Goal: Information Seeking & Learning: Check status

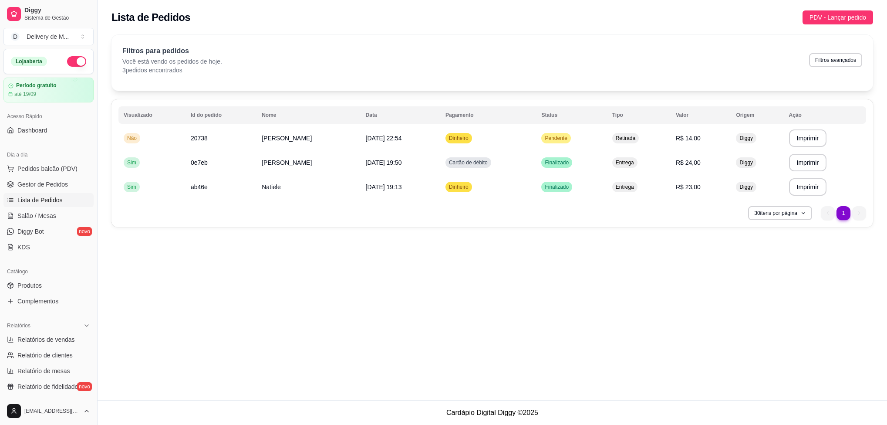
scroll to position [7, 0]
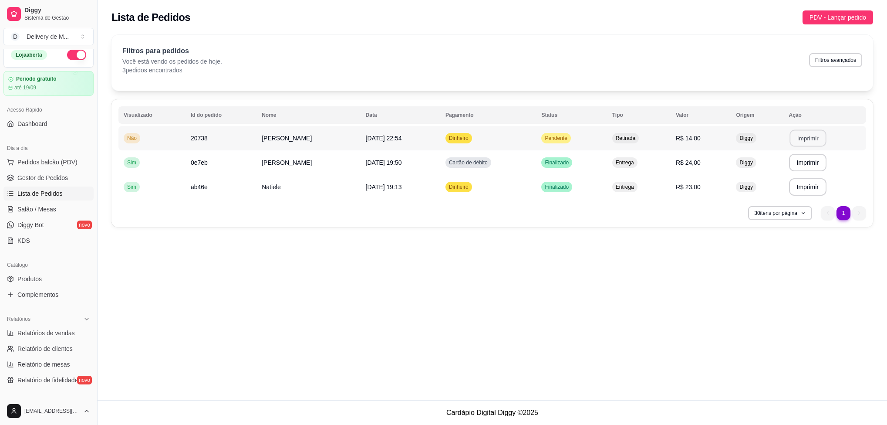
click at [796, 139] on button "Imprimir" at bounding box center [808, 138] width 37 height 17
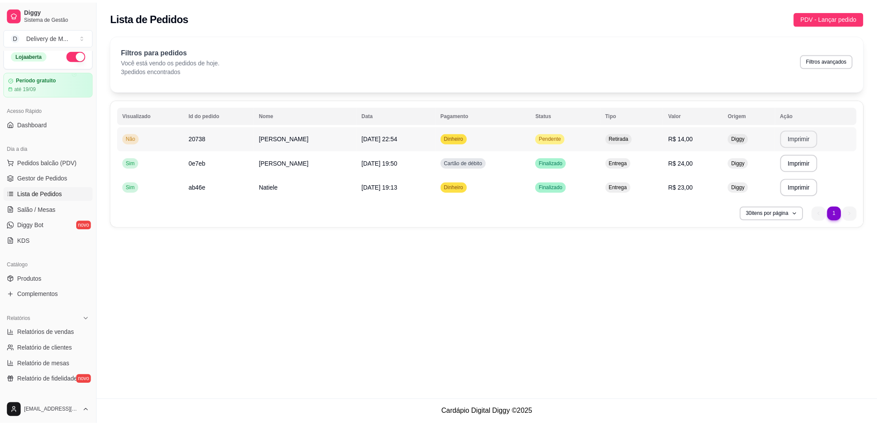
scroll to position [0, 0]
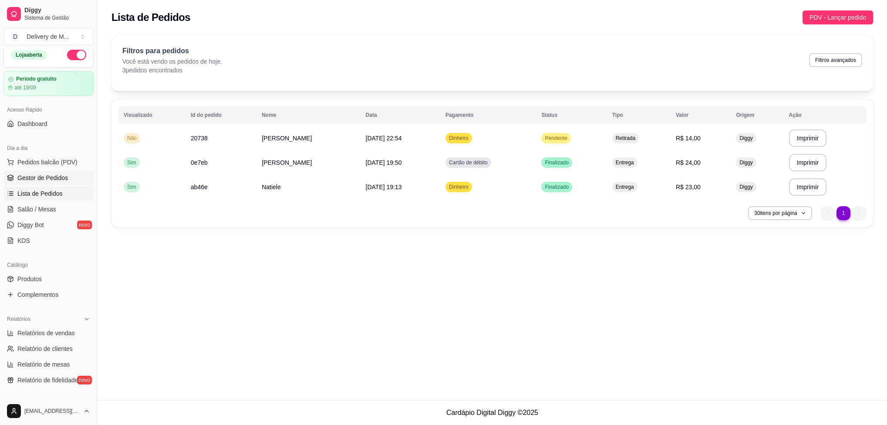
click at [45, 181] on span "Gestor de Pedidos" at bounding box center [42, 177] width 51 height 9
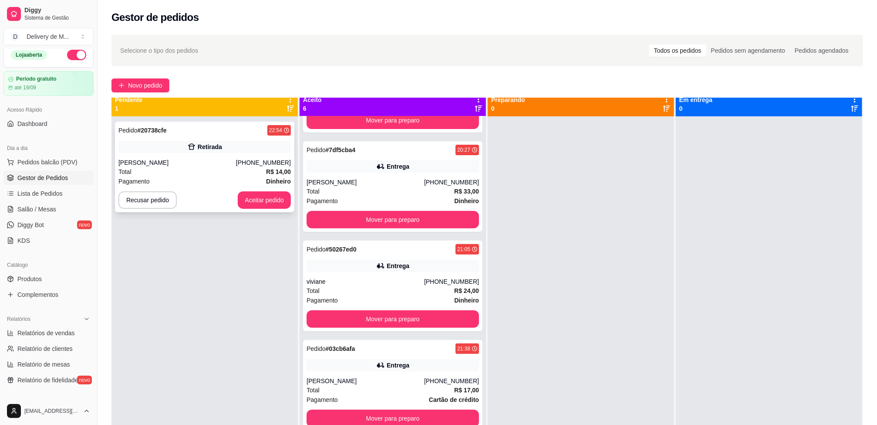
scroll to position [24, 0]
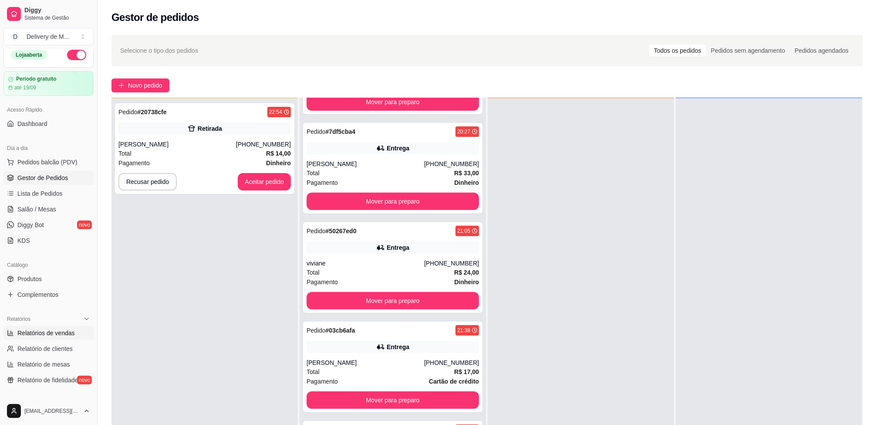
click at [34, 332] on span "Relatórios de vendas" at bounding box center [45, 332] width 57 height 9
select select "ALL"
select select "0"
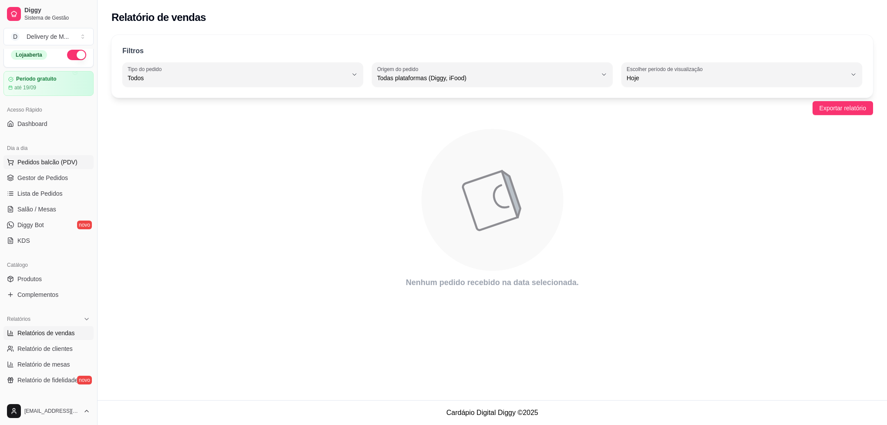
click at [47, 161] on span "Pedidos balcão (PDV)" at bounding box center [47, 162] width 60 height 9
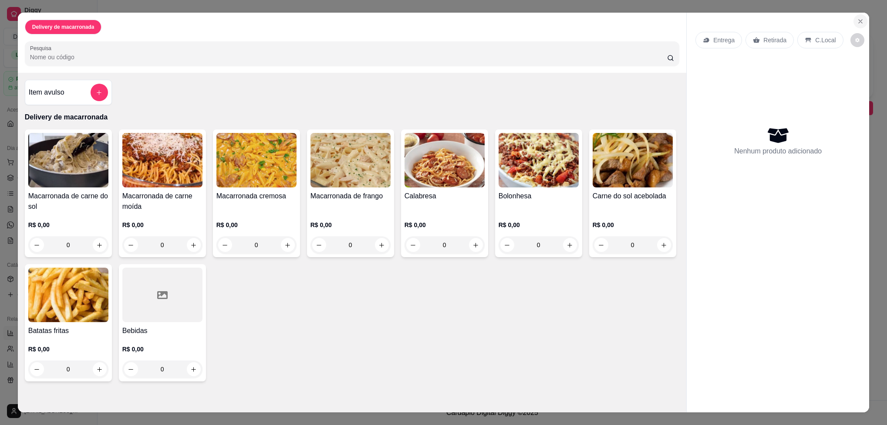
click at [859, 20] on icon "Close" at bounding box center [860, 21] width 3 height 3
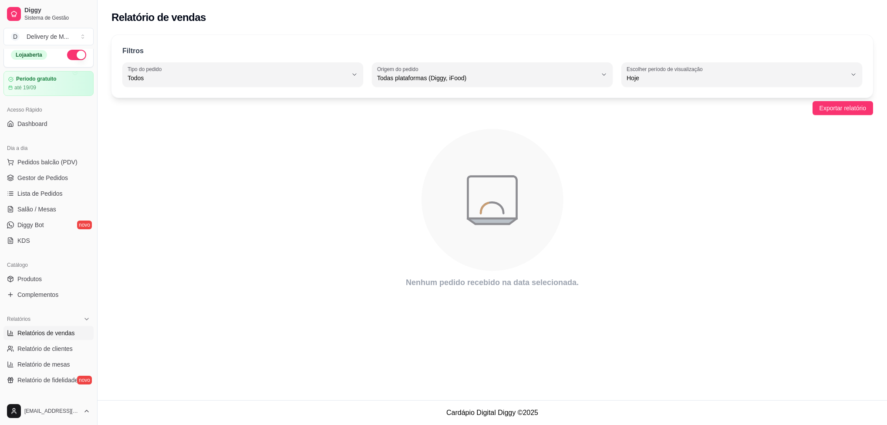
click at [38, 332] on span "Relatórios de vendas" at bounding box center [45, 332] width 57 height 9
click at [37, 332] on span "Relatórios de vendas" at bounding box center [45, 332] width 57 height 9
click at [32, 193] on span "Lista de Pedidos" at bounding box center [39, 193] width 45 height 9
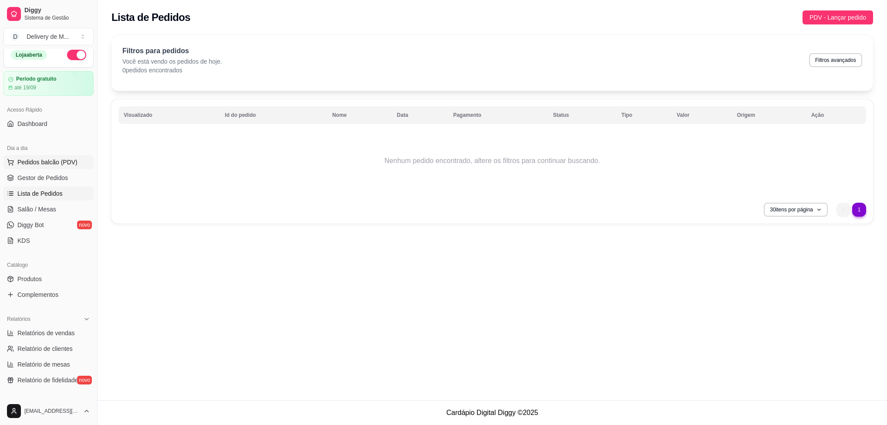
click at [34, 160] on span "Pedidos balcão (PDV)" at bounding box center [47, 162] width 60 height 9
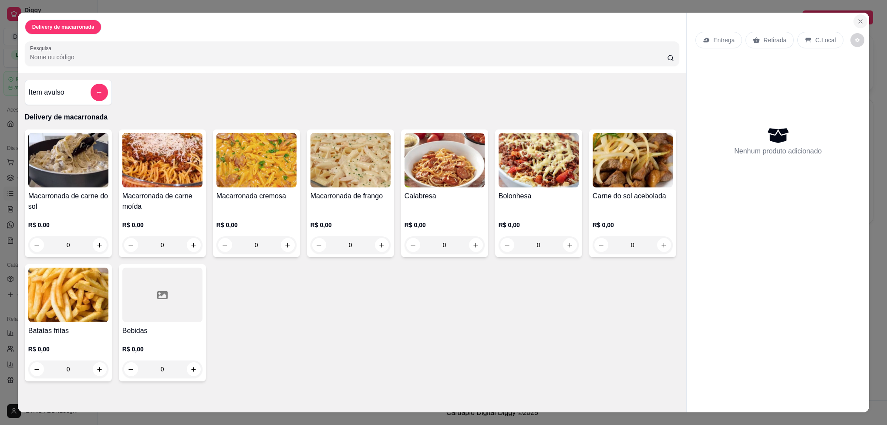
click at [857, 21] on icon "Close" at bounding box center [860, 21] width 7 height 7
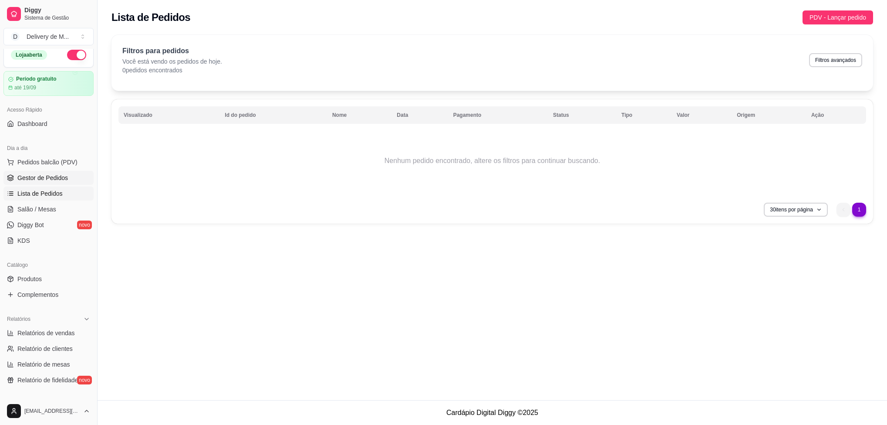
click at [28, 180] on span "Gestor de Pedidos" at bounding box center [42, 177] width 51 height 9
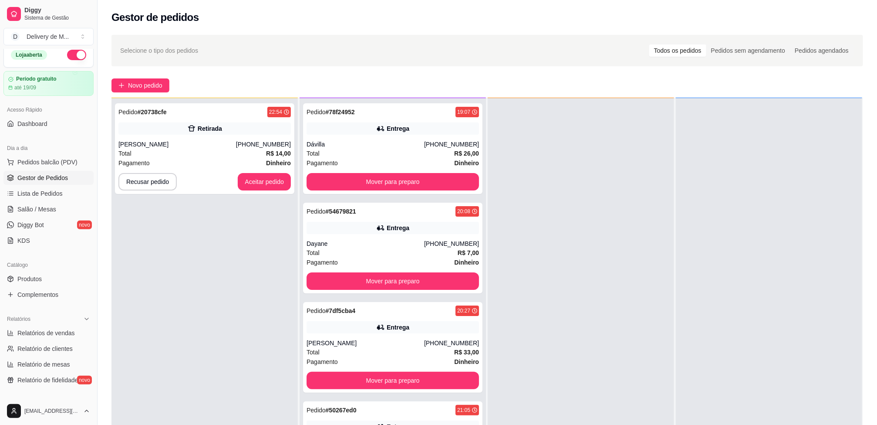
drag, startPoint x: -3, startPoint y: 453, endPoint x: 886, endPoint y: 332, distance: 897.2
click at [112, 424] on html "Diggy Sistema de Gestão D Delivery de M ... Loja aberta Período gratuito até 19…" at bounding box center [438, 212] width 877 height 425
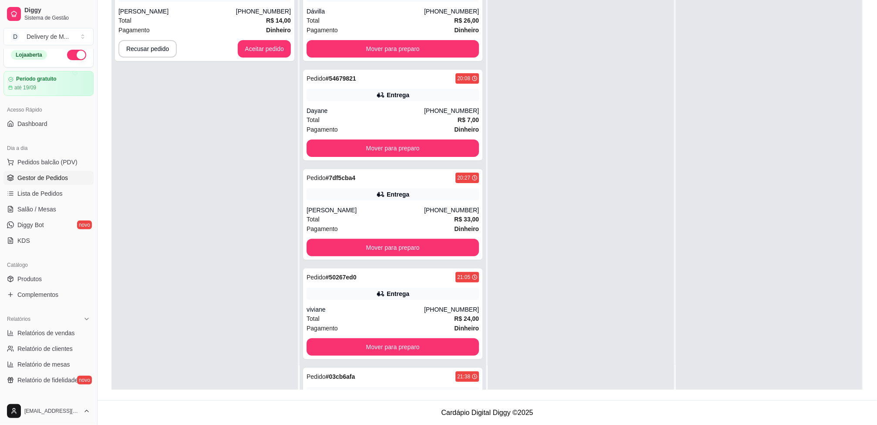
click at [35, 148] on div "Dia a dia" at bounding box center [48, 148] width 90 height 14
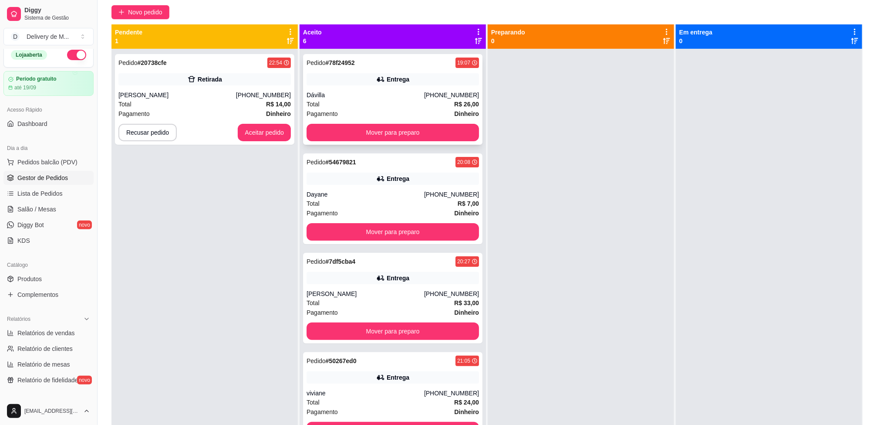
scroll to position [0, 0]
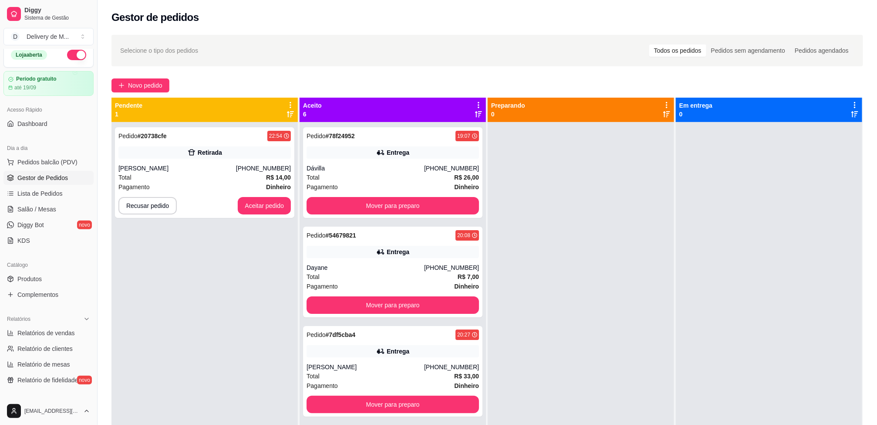
click at [330, 110] on div "Aceito 6" at bounding box center [392, 109] width 179 height 17
click at [44, 335] on span "Relatórios de vendas" at bounding box center [45, 332] width 57 height 9
select select "ALL"
select select "0"
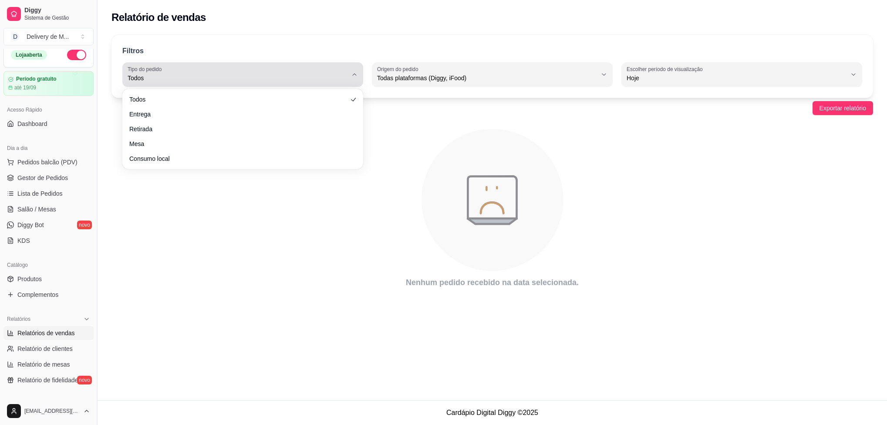
click at [357, 74] on icon "button" at bounding box center [354, 74] width 7 height 7
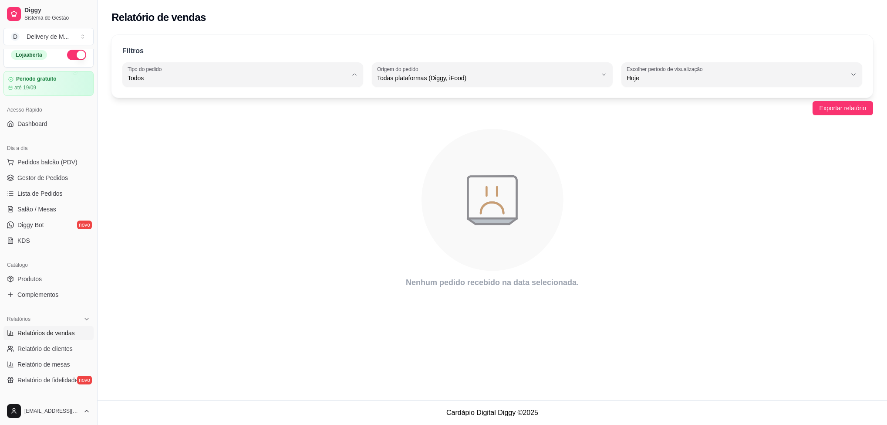
click at [153, 115] on span "Entrega" at bounding box center [239, 113] width 210 height 8
type input "DELIVERY"
select select "DELIVERY"
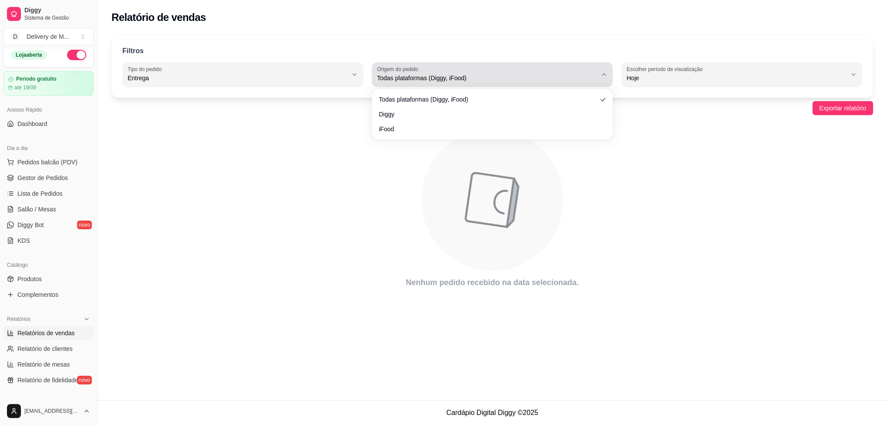
click at [590, 74] on span "Todas plataformas (Diggy, iFood)" at bounding box center [487, 78] width 220 height 9
click at [579, 72] on div "Todas plataformas (Diggy, iFood)" at bounding box center [487, 74] width 220 height 17
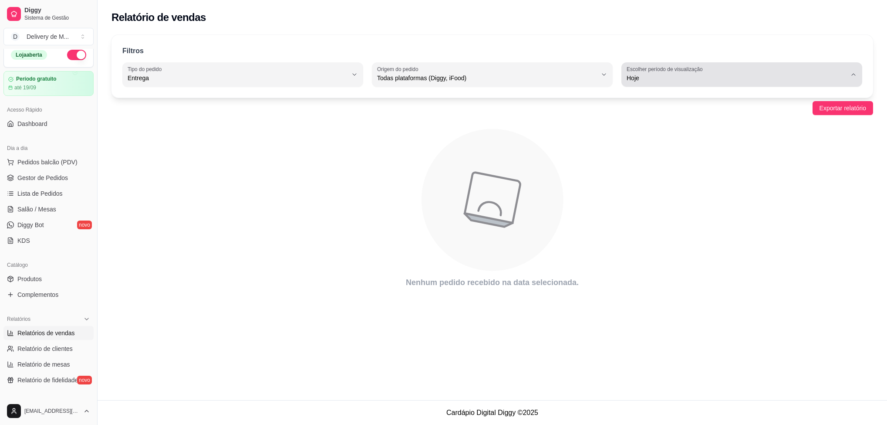
click at [728, 78] on span "Hoje" at bounding box center [737, 78] width 220 height 9
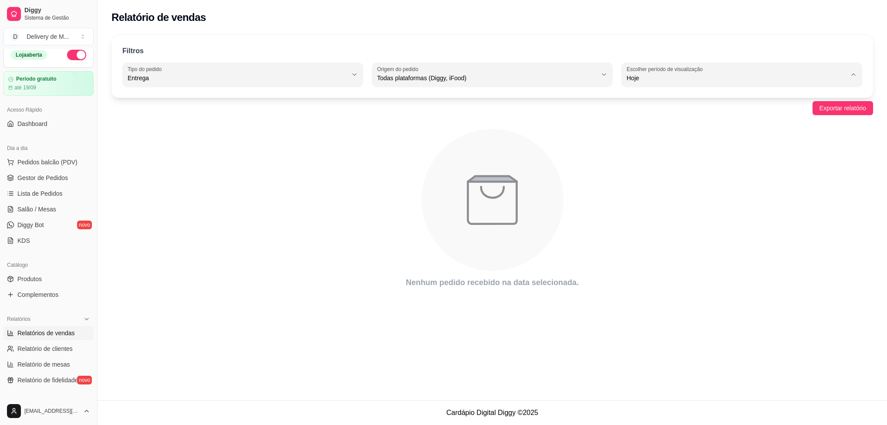
click at [640, 126] on span "7 dias" at bounding box center [738, 127] width 210 height 8
type input "7"
select select "7"
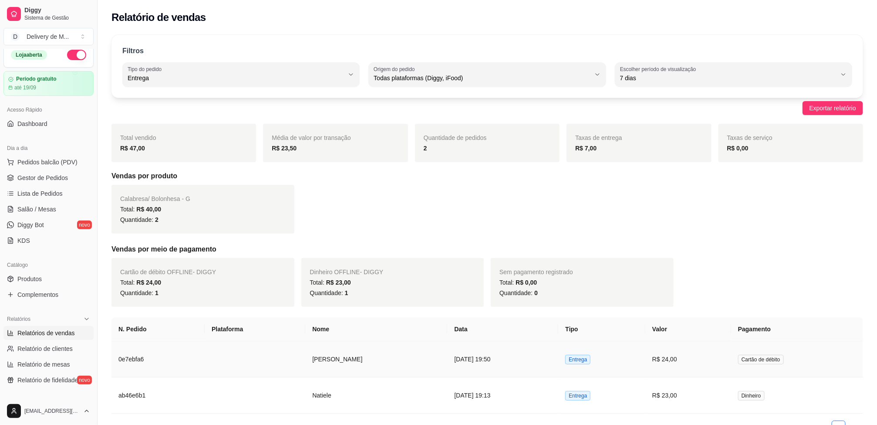
scroll to position [53, 0]
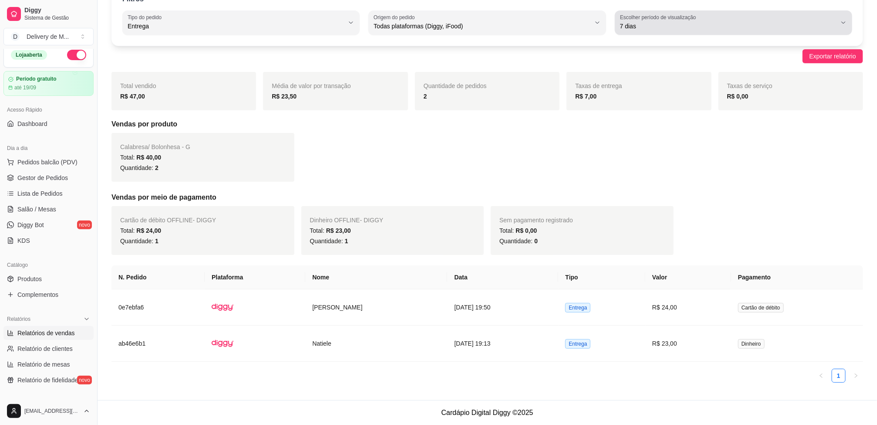
click at [761, 14] on div "7 dias" at bounding box center [728, 22] width 216 height 17
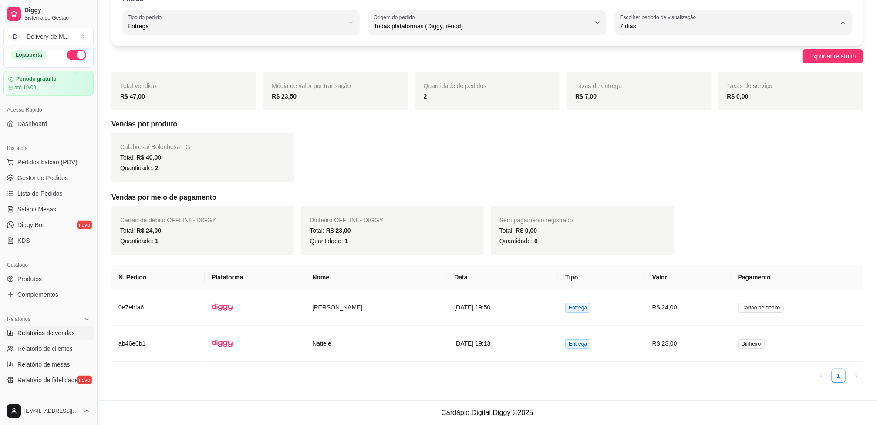
click at [651, 88] on span "15 dias" at bounding box center [729, 89] width 206 height 8
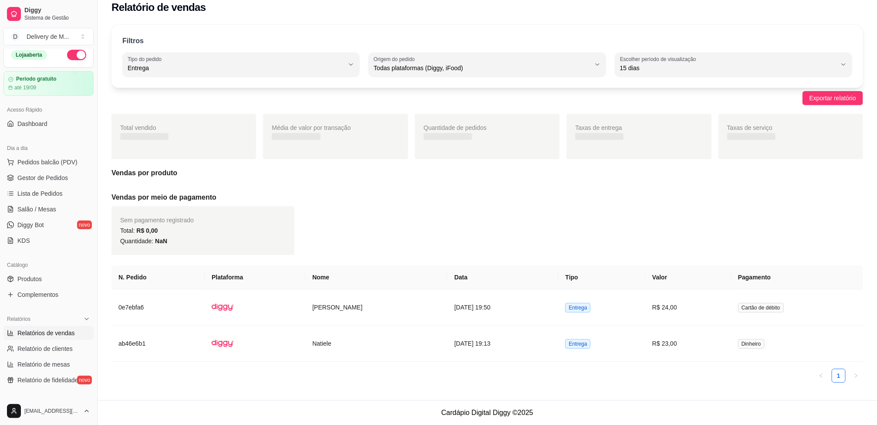
type input "15"
select select "15"
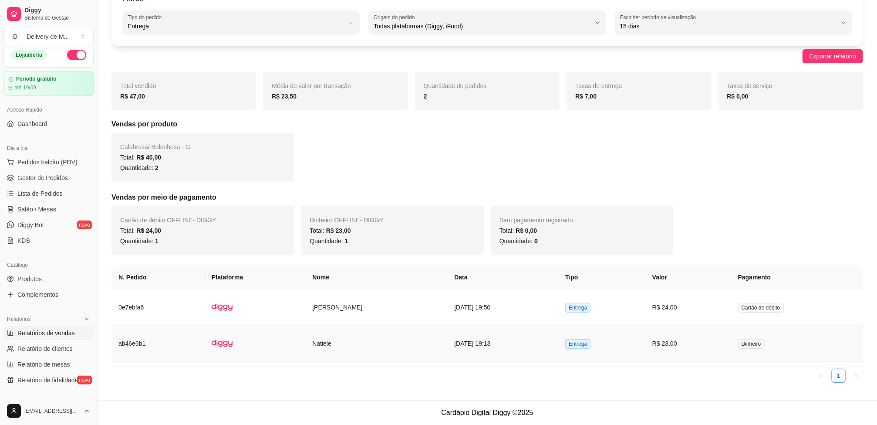
click at [460, 341] on td "[DATE] 19:13" at bounding box center [502, 343] width 111 height 36
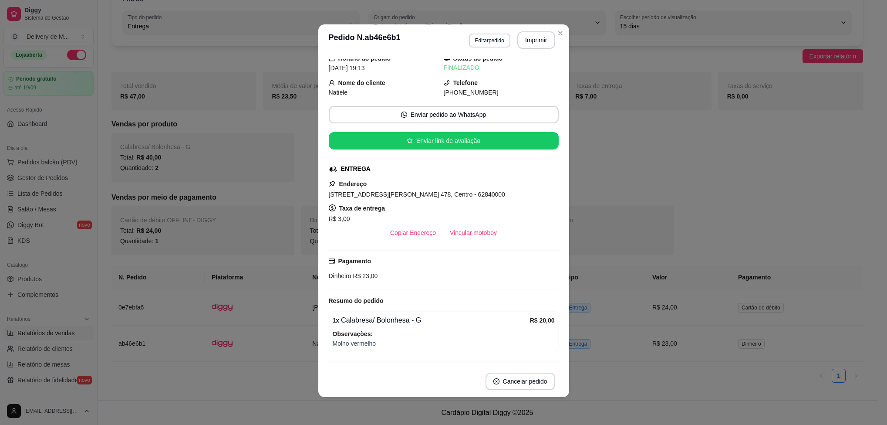
scroll to position [0, 0]
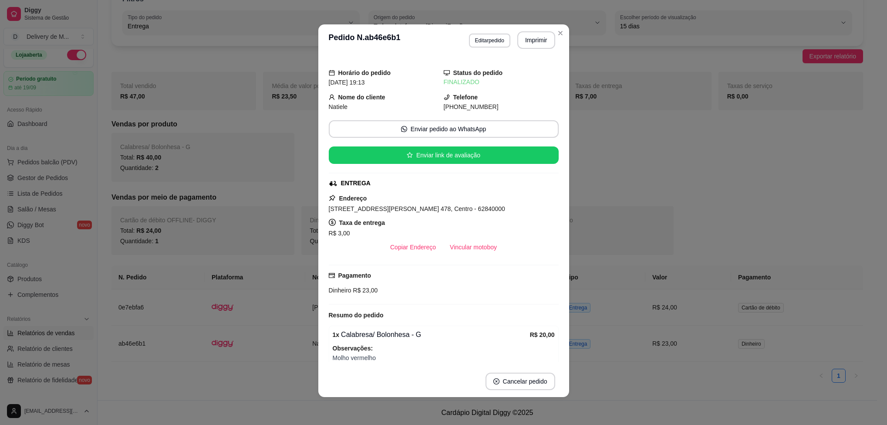
click at [408, 93] on div "Nome do cliente [PERSON_NAME]" at bounding box center [386, 101] width 115 height 19
click at [443, 195] on div "Endereço [STREET_ADDRESS][PERSON_NAME] 478, Centro - 62840000 Taxa de entrega R…" at bounding box center [444, 224] width 230 height 63
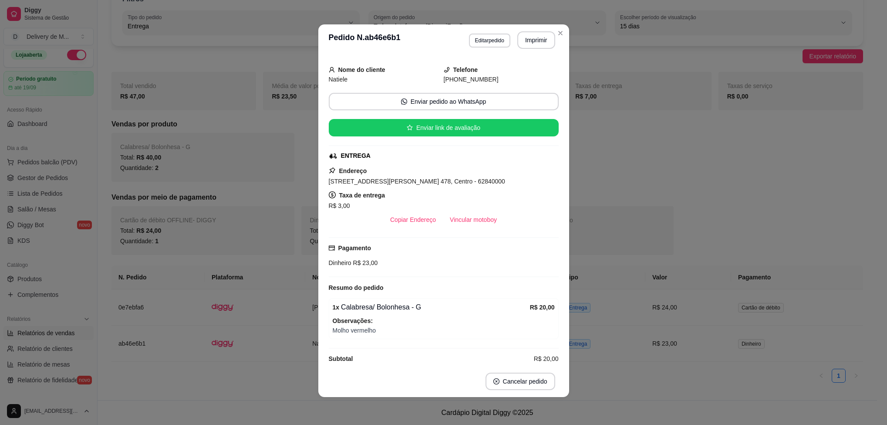
scroll to position [41, 0]
